Goal: Task Accomplishment & Management: Manage account settings

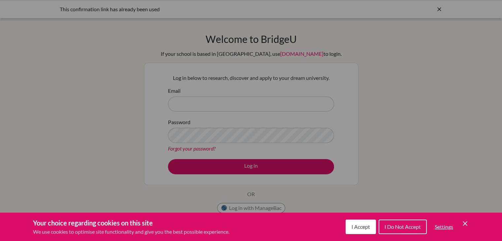
click at [363, 225] on span "I Accept" at bounding box center [361, 227] width 19 height 6
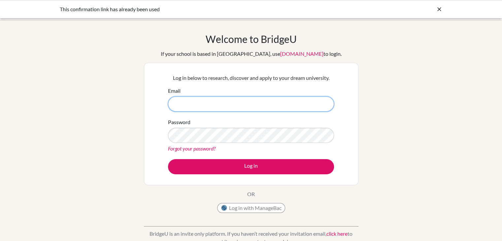
click at [247, 108] on input "Email" at bounding box center [251, 103] width 166 height 15
type input "[EMAIL_ADDRESS][DOMAIN_NAME]"
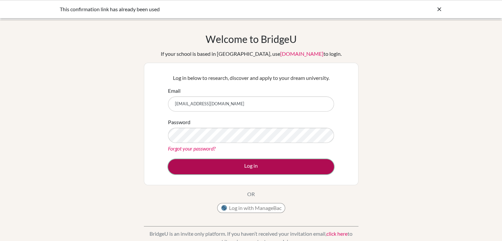
click at [248, 166] on button "Log in" at bounding box center [251, 166] width 166 height 15
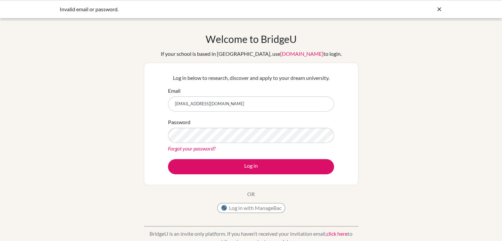
click at [438, 11] on icon at bounding box center [439, 9] width 7 height 7
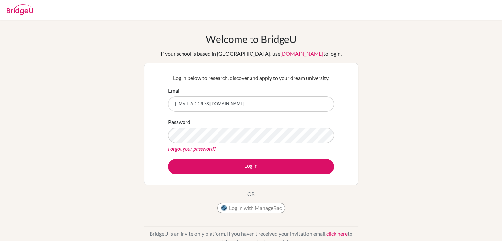
click at [28, 10] on img at bounding box center [20, 9] width 26 height 11
type input "[EMAIL_ADDRESS][DOMAIN_NAME]"
click at [168, 159] on button "Log in" at bounding box center [251, 166] width 166 height 15
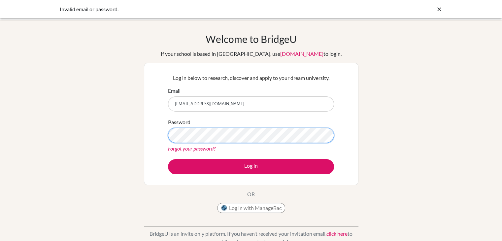
click at [168, 159] on button "Log in" at bounding box center [251, 166] width 166 height 15
click at [438, 9] on icon at bounding box center [439, 9] width 7 height 7
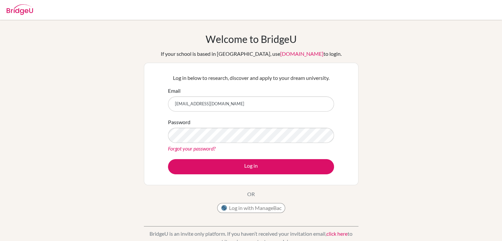
click at [23, 10] on img at bounding box center [20, 9] width 26 height 11
